Goal: Entertainment & Leisure: Consume media (video, audio)

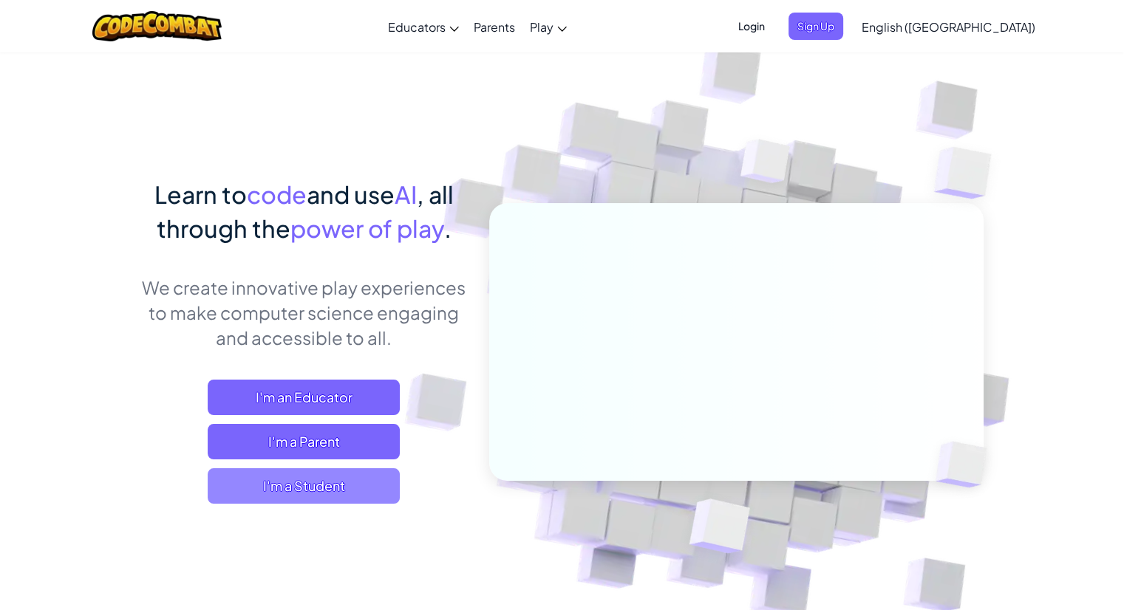
click at [337, 491] on span "I'm a Student" at bounding box center [304, 486] width 192 height 35
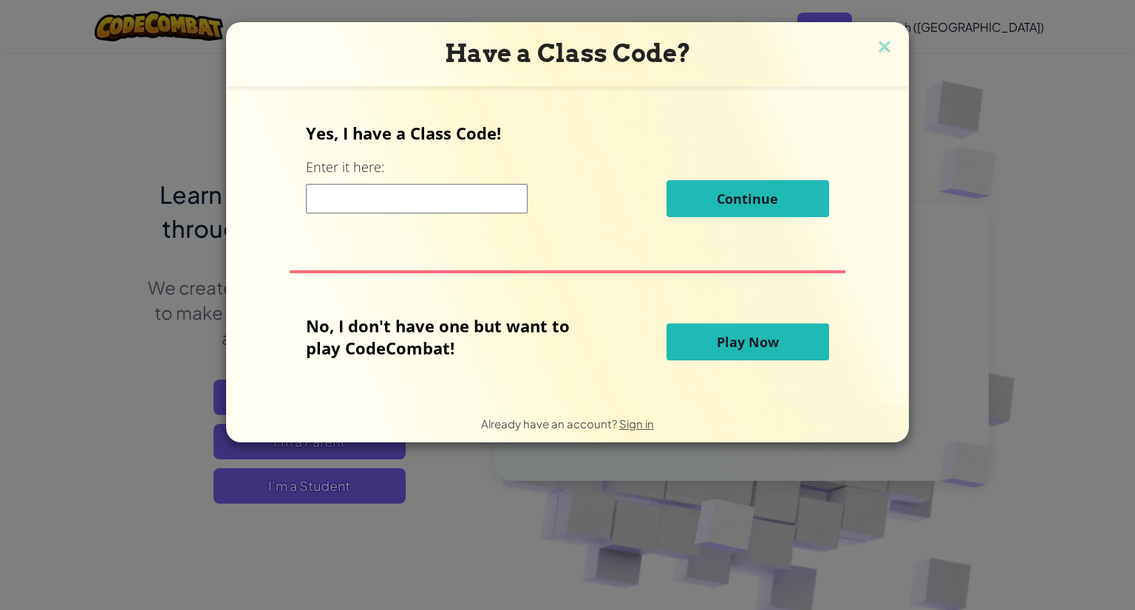
click at [777, 343] on button "Play Now" at bounding box center [748, 342] width 163 height 37
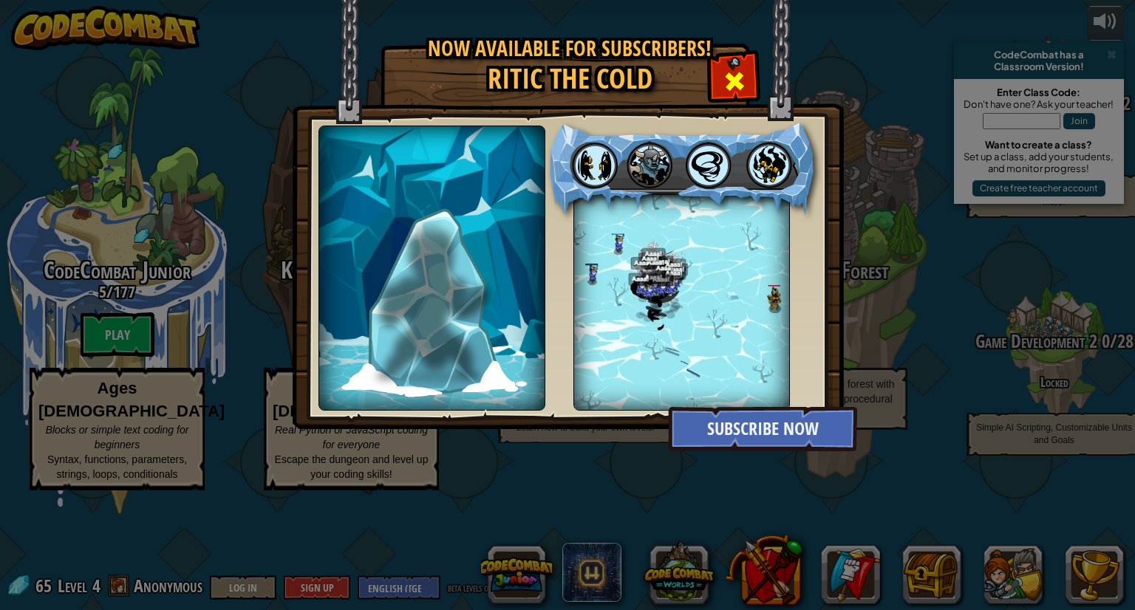
click at [738, 78] on span at bounding box center [735, 81] width 24 height 24
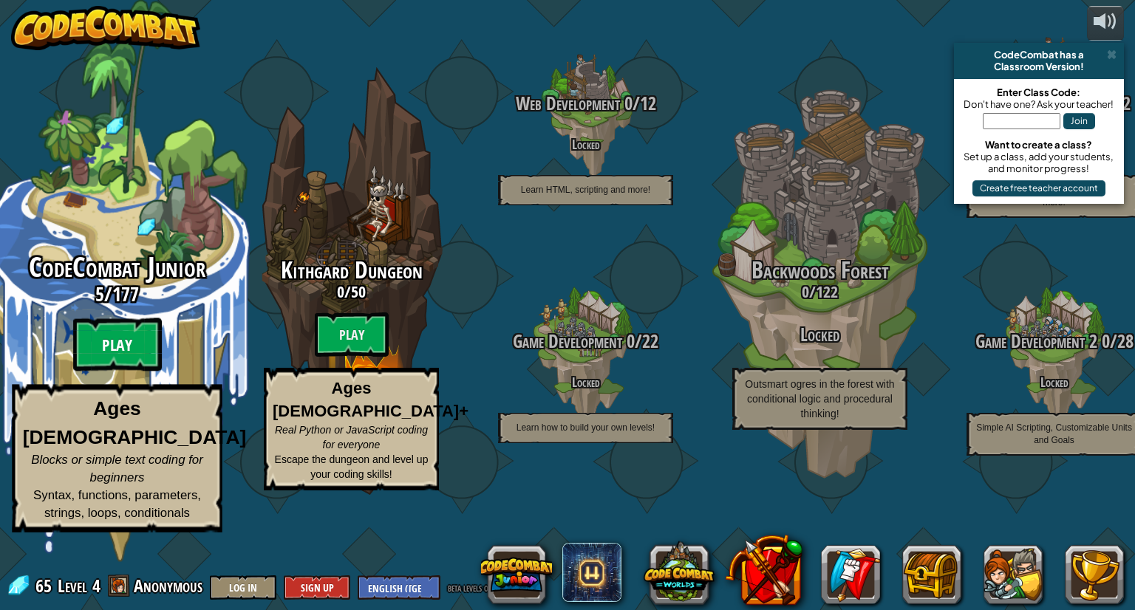
click at [145, 372] on btn "Play" at bounding box center [117, 345] width 89 height 53
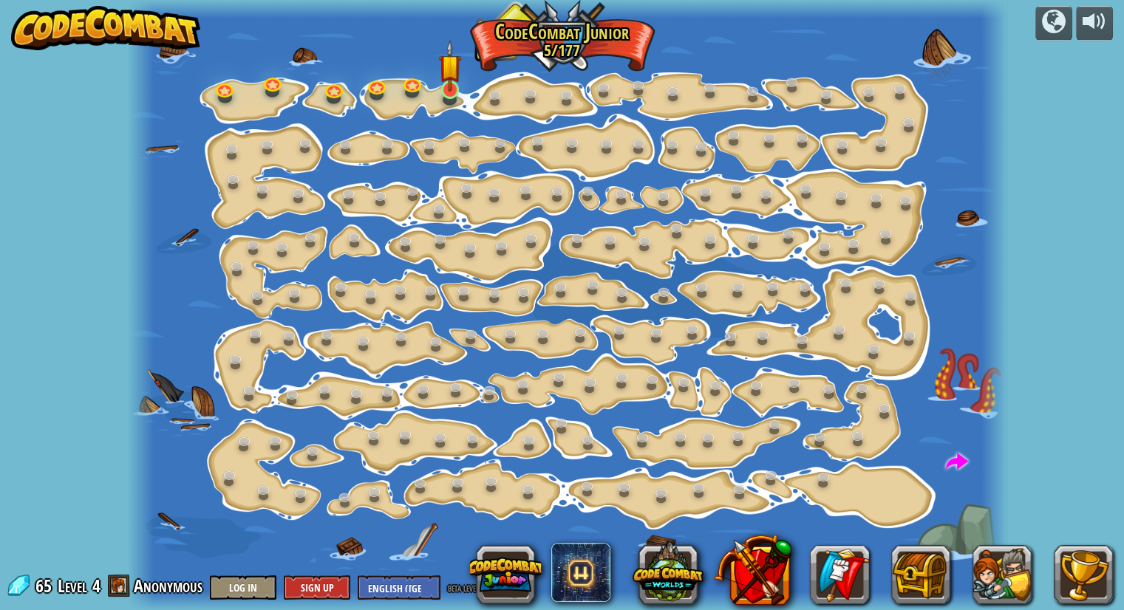
click at [443, 91] on img at bounding box center [450, 65] width 22 height 51
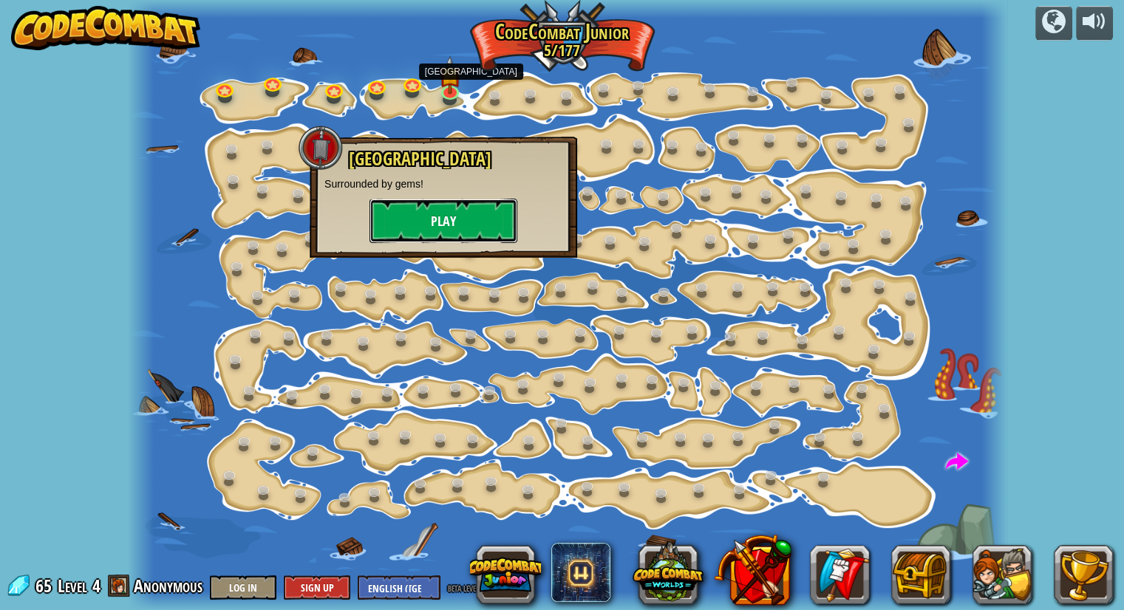
click at [392, 231] on button "Play" at bounding box center [444, 221] width 148 height 44
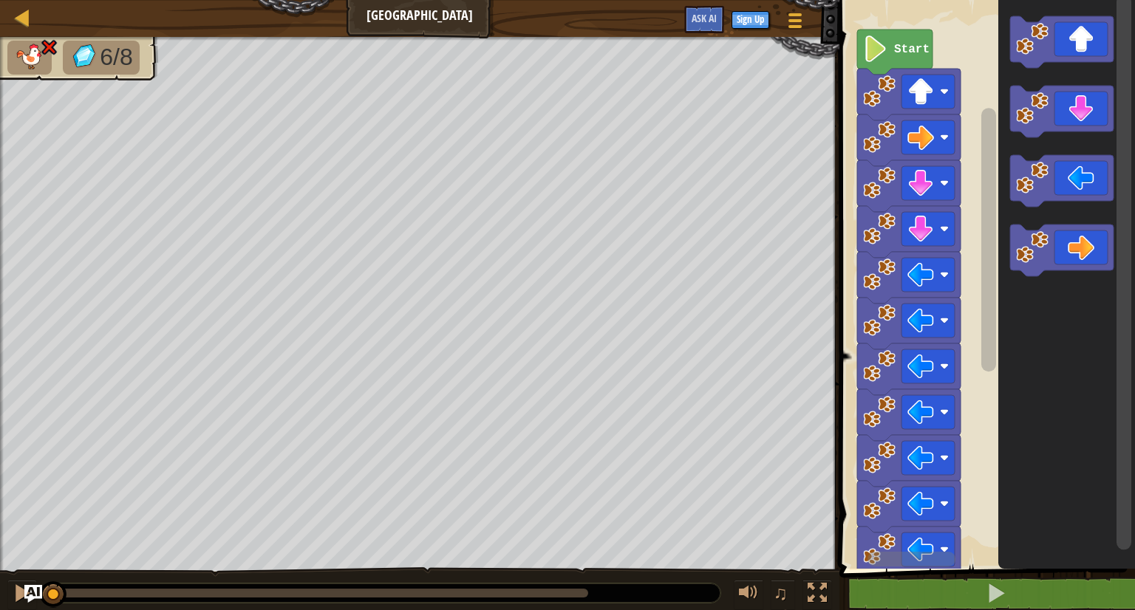
click at [907, 60] on icon "Blockly Workspace" at bounding box center [894, 52] width 75 height 45
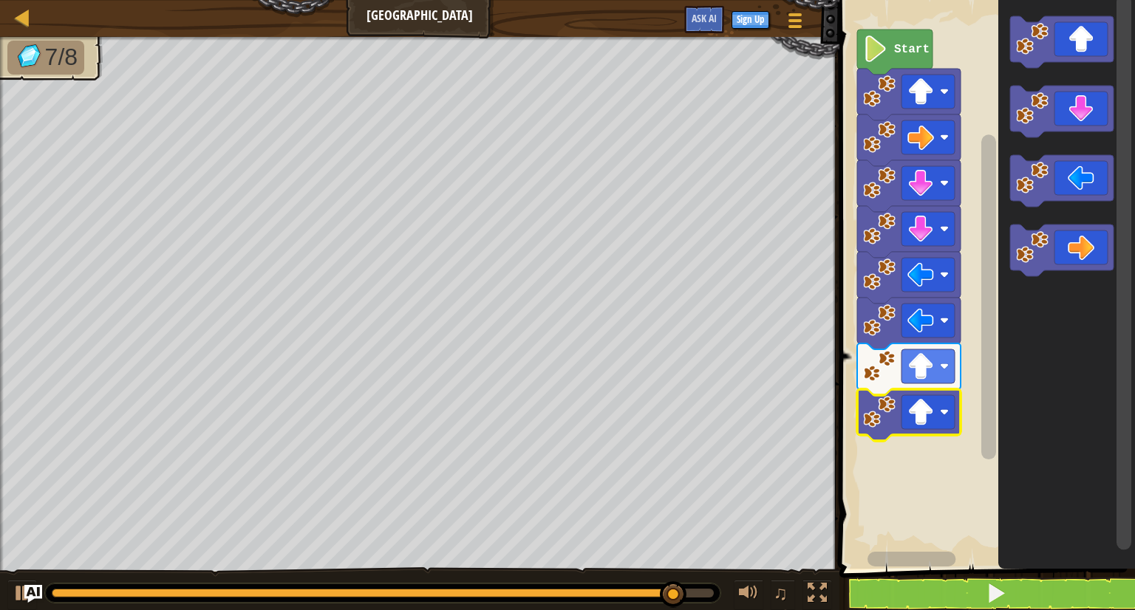
click at [919, 47] on text "Start" at bounding box center [911, 49] width 35 height 13
click at [908, 52] on text "Start" at bounding box center [911, 49] width 35 height 13
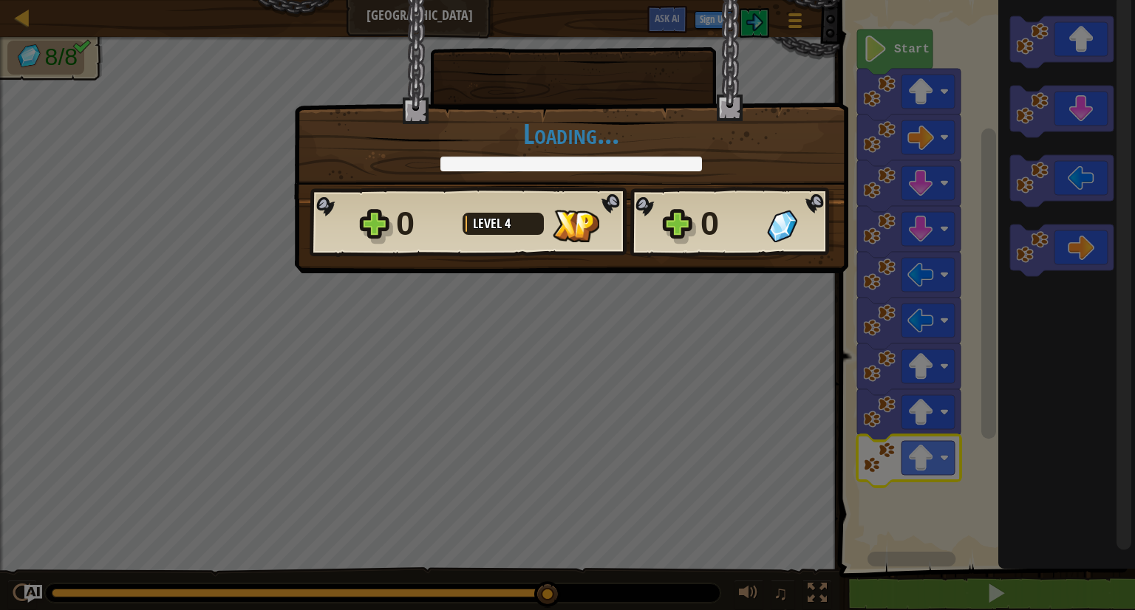
click at [899, 274] on div "× How fun was this level? Loading... Reticulating Splines... Loading... 0 Level…" at bounding box center [567, 305] width 1135 height 610
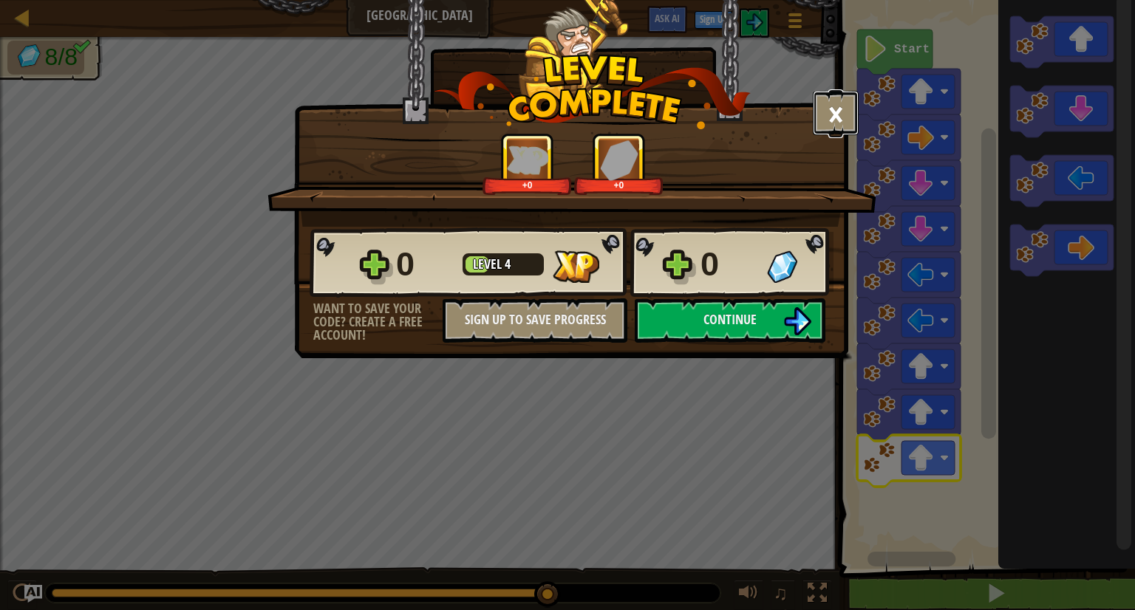
click at [845, 95] on button "×" at bounding box center [836, 113] width 46 height 44
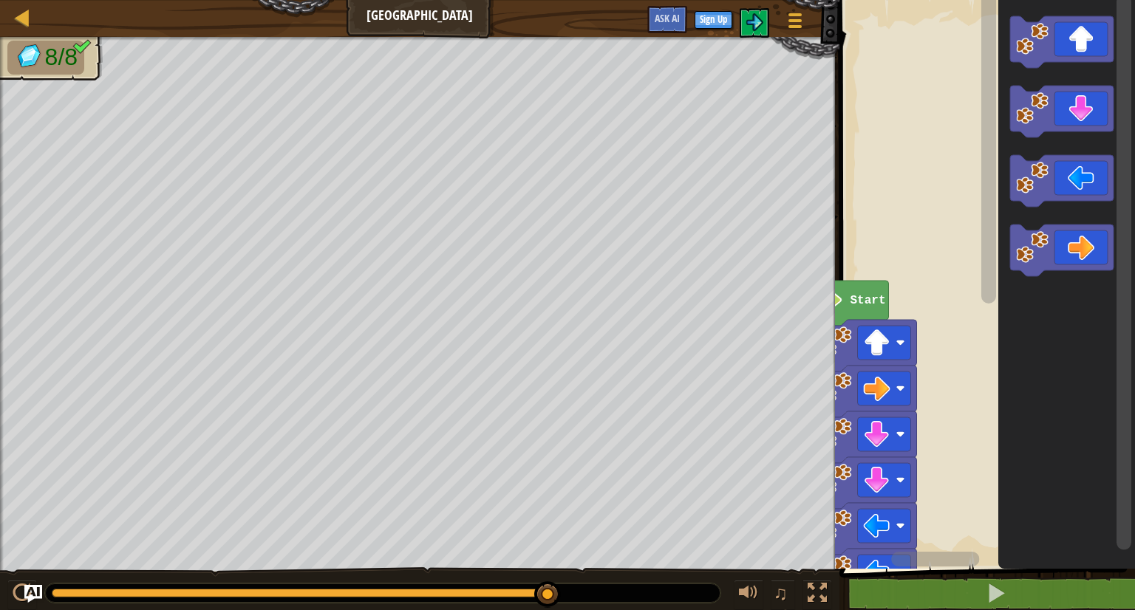
click at [29, 33] on div "Map Gem Square Game Menu Sign Up Ask AI" at bounding box center [420, 18] width 840 height 37
